Goal: Check status: Check status

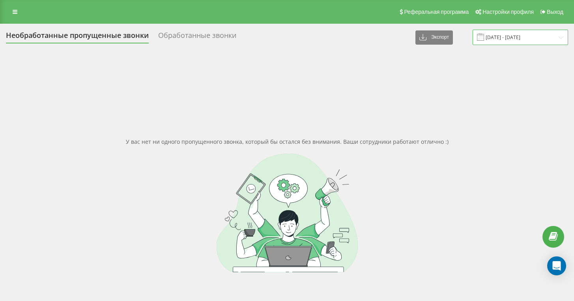
click at [552, 45] on input "[DATE] - [DATE]" at bounding box center [521, 37] width 96 height 15
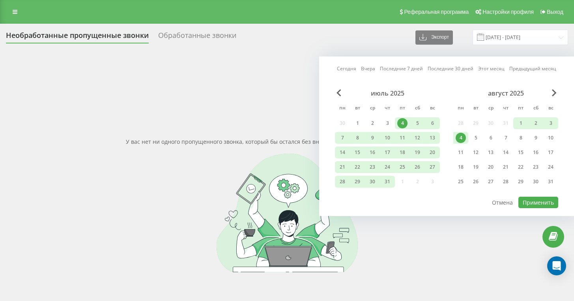
click at [543, 95] on div "август 2025" at bounding box center [506, 93] width 105 height 8
click at [564, 91] on div "[DATE] [DATE] Последние 7 дней Последние 30 дней Этот месяц Предыдущий месяц [D…" at bounding box center [446, 136] width 255 height 160
click at [558, 93] on div "август 2025" at bounding box center [506, 93] width 105 height 8
click at [554, 94] on span "Next Month" at bounding box center [554, 92] width 5 height 7
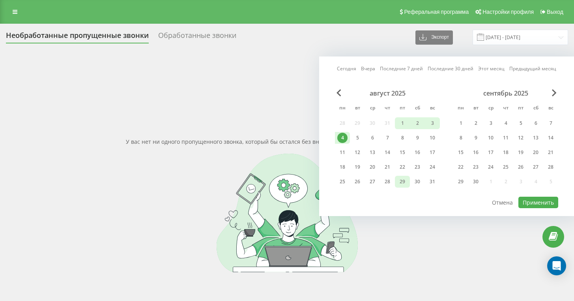
click at [404, 177] on div "29" at bounding box center [403, 181] width 10 height 10
click at [477, 180] on div "30" at bounding box center [476, 181] width 10 height 10
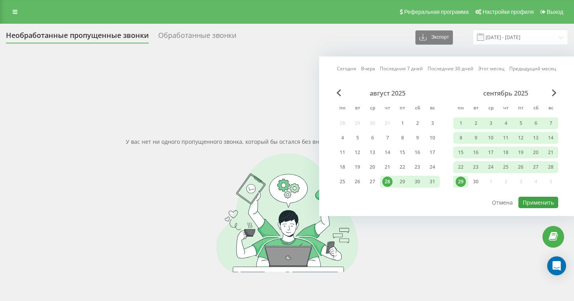
click at [543, 200] on button "Применить" at bounding box center [539, 202] width 40 height 11
type input "[DATE] - [DATE]"
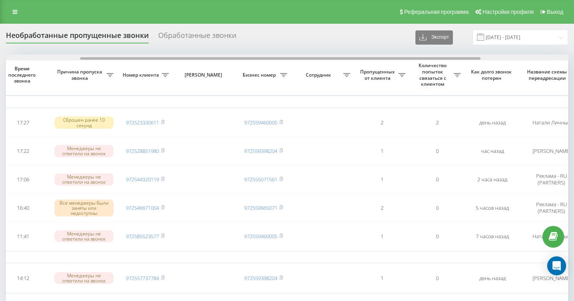
scroll to position [0, 105]
drag, startPoint x: 341, startPoint y: 66, endPoint x: 416, endPoint y: 71, distance: 75.2
click at [416, 71] on div "Выбрать все Время первого звонка Время последнего звонка [PERSON_NAME] пропуска…" at bounding box center [287, 271] width 563 height 434
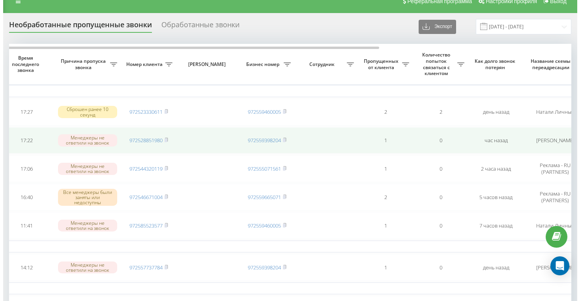
scroll to position [0, 0]
